Goal: Task Accomplishment & Management: Manage account settings

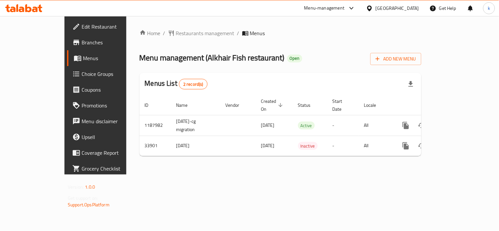
click at [186, 175] on div "Home / Restaurants management / Menus Menu management ( Alkhair Fish restaurant…" at bounding box center [280, 95] width 308 height 159
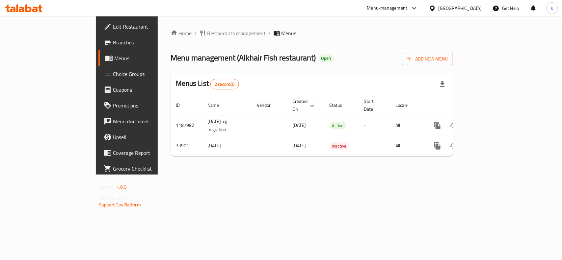
click at [473, 7] on div "[GEOGRAPHIC_DATA]" at bounding box center [459, 8] width 43 height 7
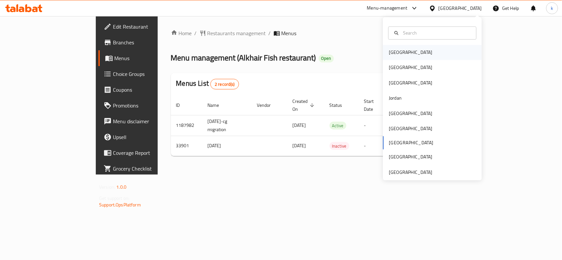
click at [392, 57] on div "Bahrain" at bounding box center [410, 52] width 54 height 15
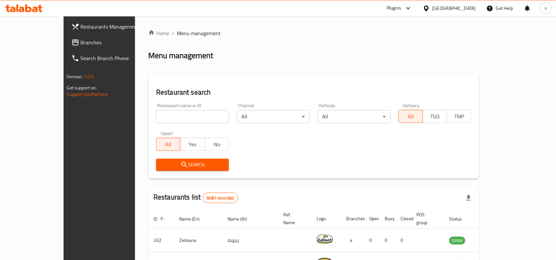
click at [463, 16] on div "​ Plugins Bahrain Get Help k Restaurants Management Branches Search Branch Phon…" at bounding box center [278, 138] width 556 height 244
click at [463, 8] on div "Bahrain" at bounding box center [453, 8] width 43 height 7
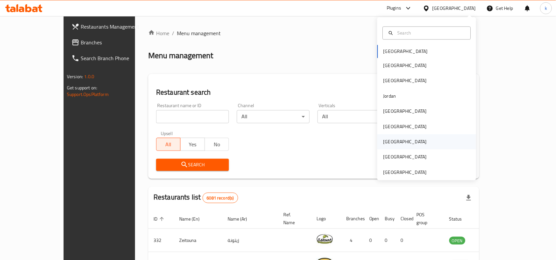
click at [383, 139] on div "[GEOGRAPHIC_DATA]" at bounding box center [404, 142] width 43 height 7
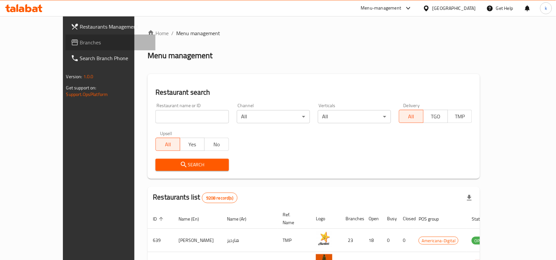
click at [80, 40] on span "Branches" at bounding box center [115, 43] width 70 height 8
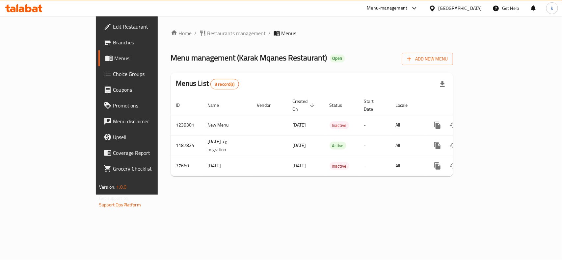
click at [435, 9] on icon at bounding box center [432, 8] width 5 height 6
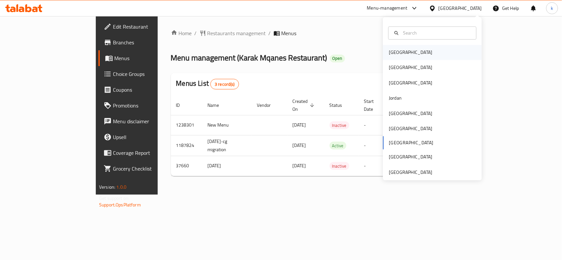
click at [384, 57] on div "Bahrain" at bounding box center [410, 52] width 54 height 15
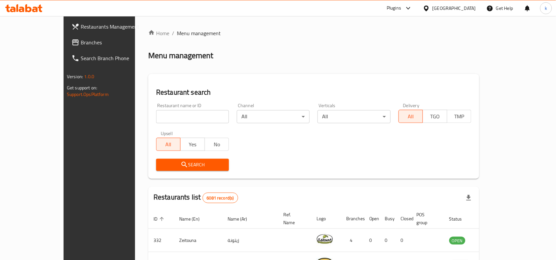
click at [470, 7] on div "Bahrain" at bounding box center [453, 8] width 43 height 7
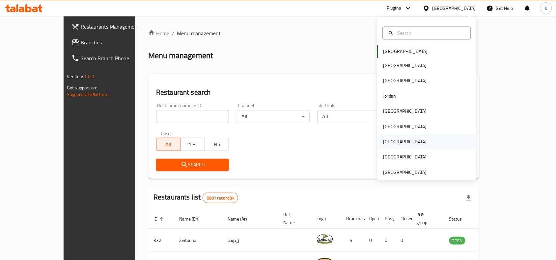
click at [383, 143] on div "[GEOGRAPHIC_DATA]" at bounding box center [404, 142] width 43 height 7
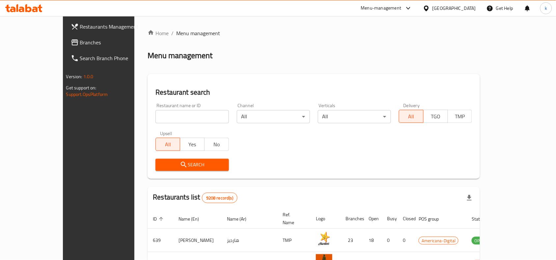
drag, startPoint x: 29, startPoint y: 45, endPoint x: 34, endPoint y: 52, distance: 8.6
click at [80, 45] on span "Branches" at bounding box center [115, 43] width 70 height 8
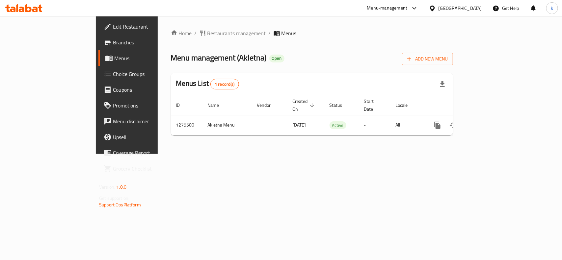
click at [113, 43] on span "Branches" at bounding box center [148, 43] width 71 height 8
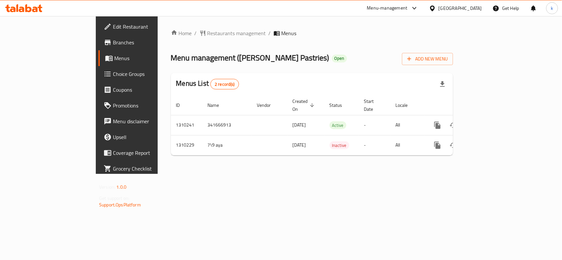
click at [470, 5] on div "[GEOGRAPHIC_DATA]" at bounding box center [459, 8] width 43 height 7
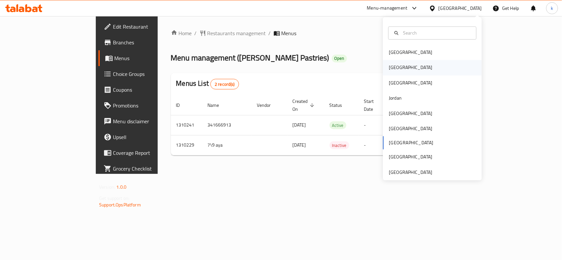
click at [404, 62] on div "Egypt" at bounding box center [432, 67] width 99 height 15
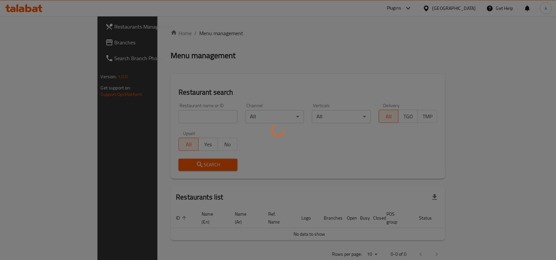
click at [466, 9] on div at bounding box center [278, 130] width 556 height 260
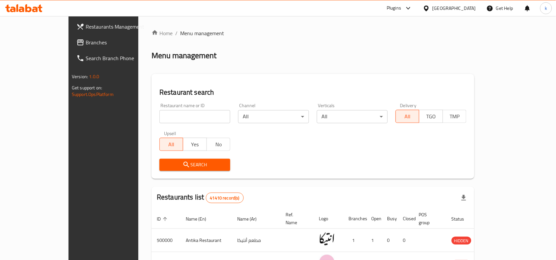
drag, startPoint x: 474, startPoint y: 6, endPoint x: 472, endPoint y: 15, distance: 10.0
click at [474, 8] on div "Egypt" at bounding box center [453, 8] width 43 height 7
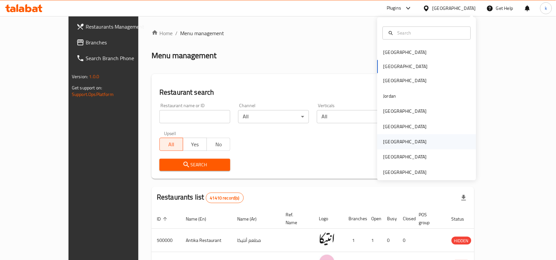
click at [384, 143] on div "[GEOGRAPHIC_DATA]" at bounding box center [404, 142] width 43 height 7
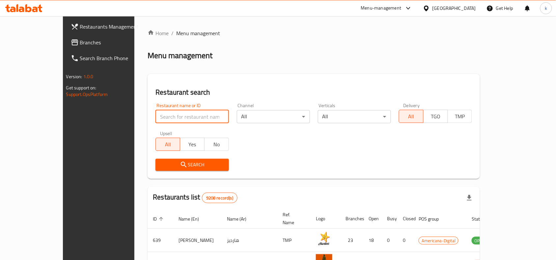
click at [157, 115] on input "search" at bounding box center [191, 116] width 73 height 13
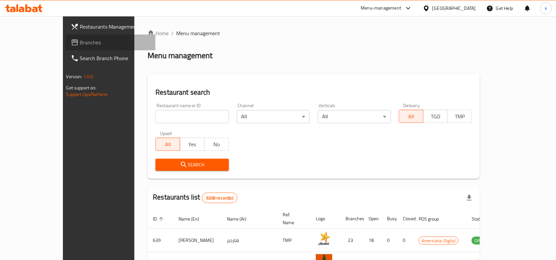
click at [80, 43] on span "Branches" at bounding box center [115, 43] width 70 height 8
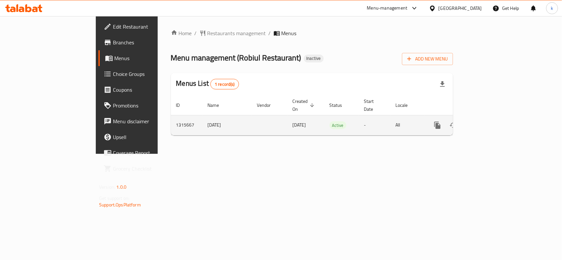
click at [489, 121] on icon "enhanced table" at bounding box center [485, 125] width 8 height 8
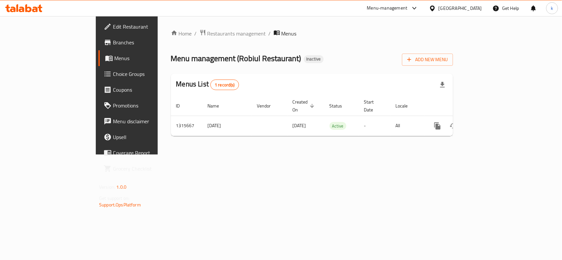
click at [471, 6] on div "[GEOGRAPHIC_DATA]" at bounding box center [459, 8] width 43 height 7
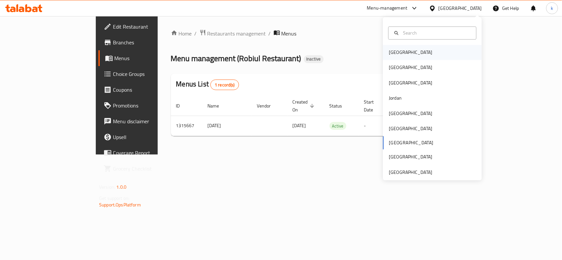
click at [396, 53] on div "[GEOGRAPHIC_DATA]" at bounding box center [410, 52] width 43 height 7
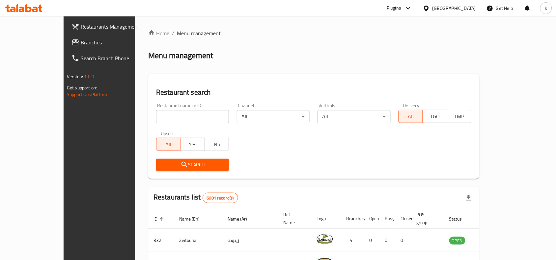
click at [463, 7] on div "[GEOGRAPHIC_DATA]" at bounding box center [453, 8] width 43 height 7
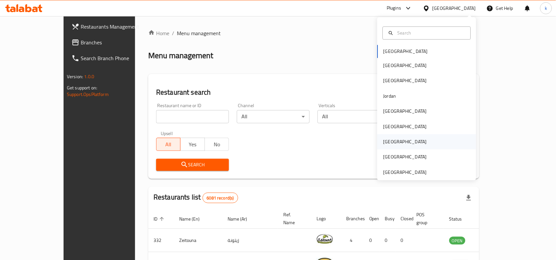
click at [383, 143] on div "[GEOGRAPHIC_DATA]" at bounding box center [404, 142] width 43 height 7
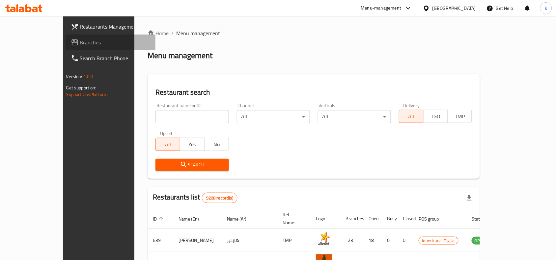
click at [80, 45] on span "Branches" at bounding box center [115, 43] width 70 height 8
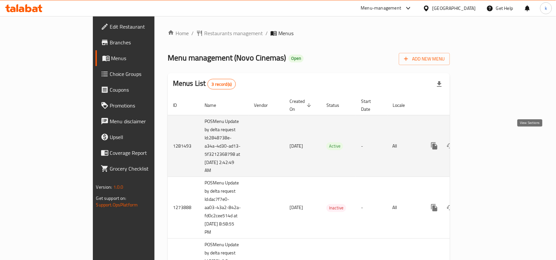
click at [486, 142] on icon "enhanced table" at bounding box center [482, 146] width 8 height 8
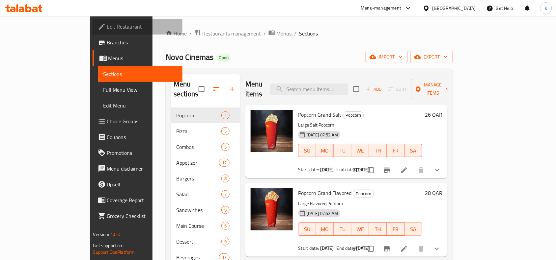
click at [107, 27] on span "Edit Restaurant" at bounding box center [142, 27] width 70 height 8
